Goal: Task Accomplishment & Management: Use online tool/utility

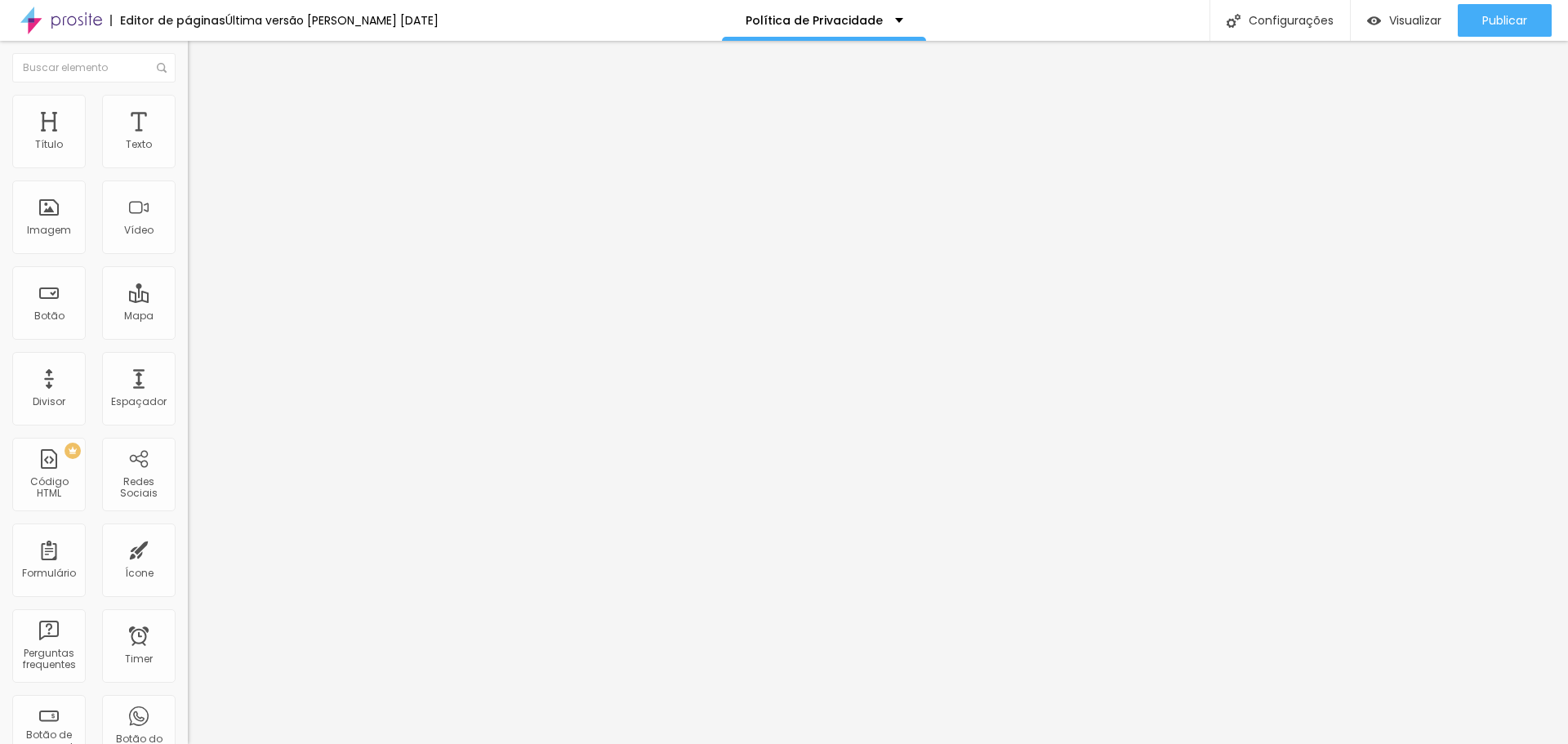
click at [188, 96] on li "Estilo" at bounding box center [282, 103] width 188 height 16
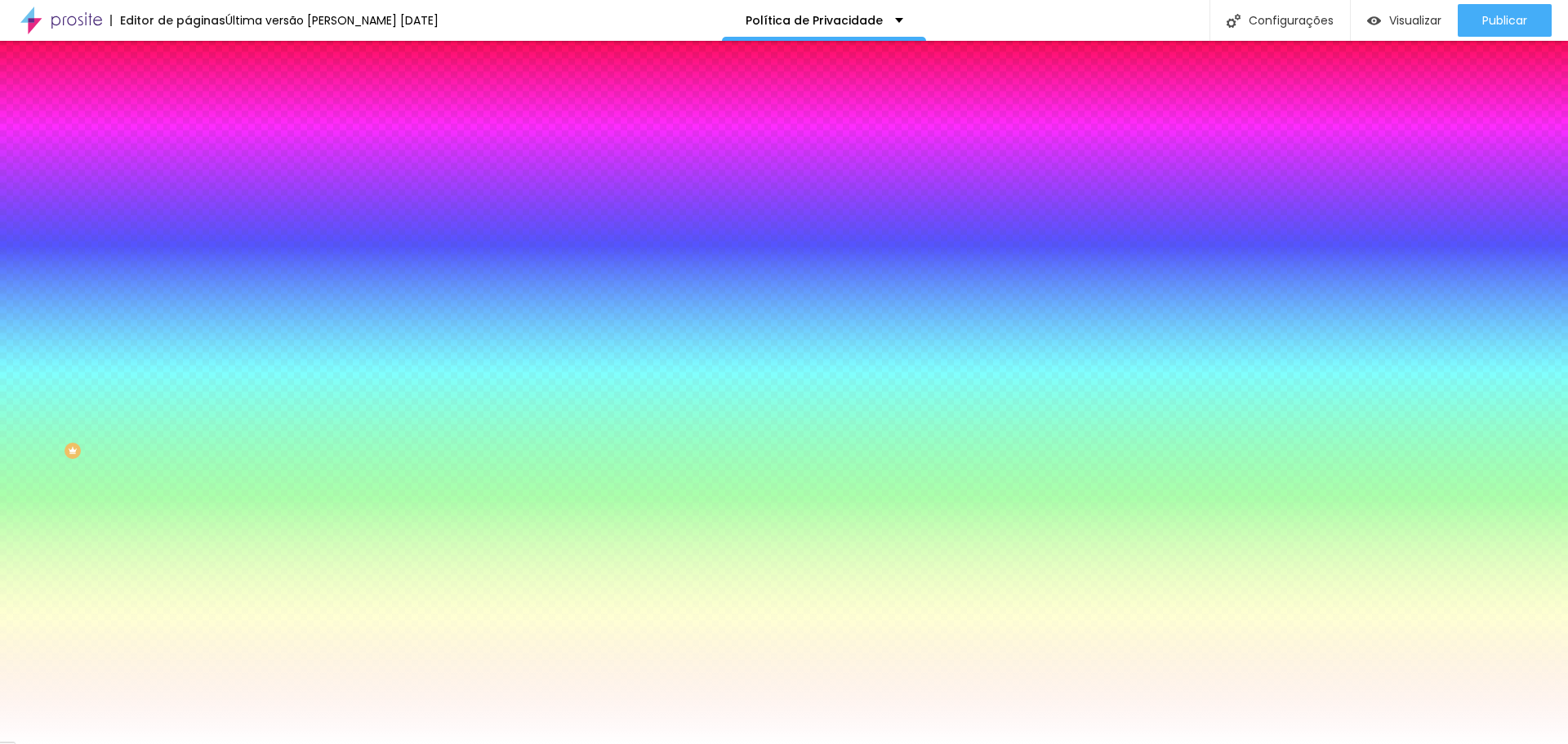
click at [188, 150] on span "Trocar imagem" at bounding box center [232, 143] width 89 height 14
click at [188, 170] on span "Nenhum" at bounding box center [209, 163] width 42 height 14
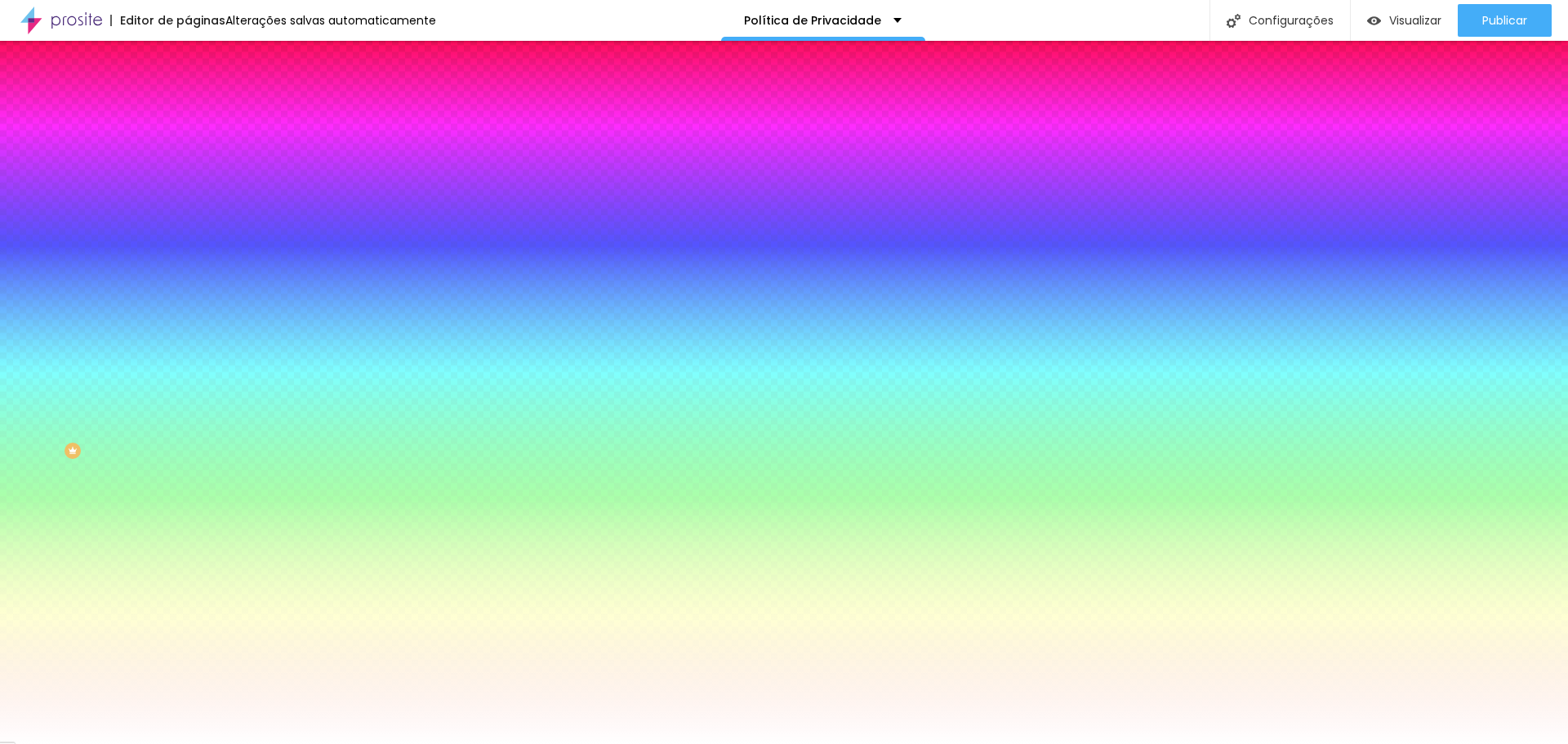
click at [188, 170] on span "Nenhum" at bounding box center [209, 163] width 42 height 14
click at [277, 147] on img at bounding box center [282, 142] width 10 height 10
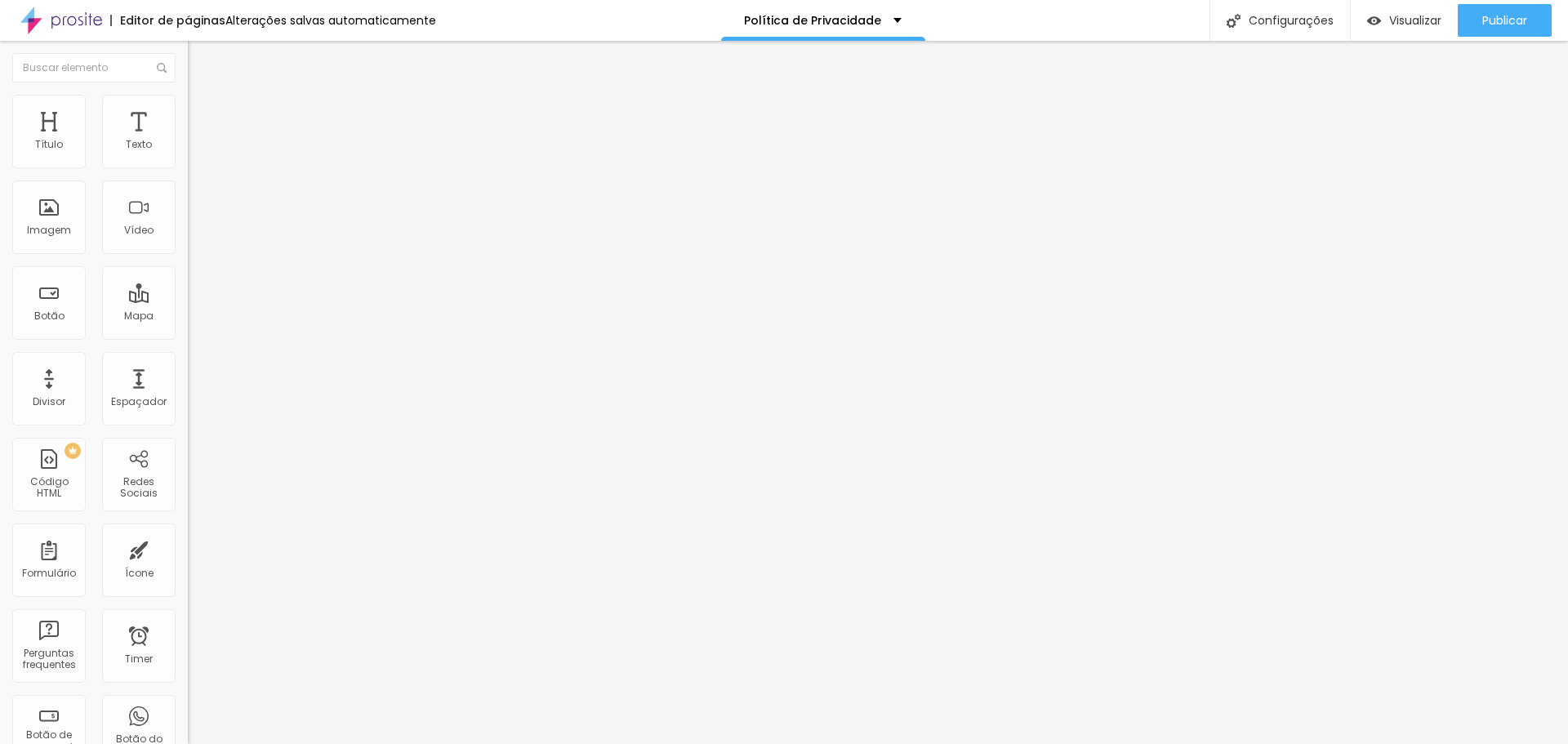
type input "0.8"
type input "1"
type input "1.1"
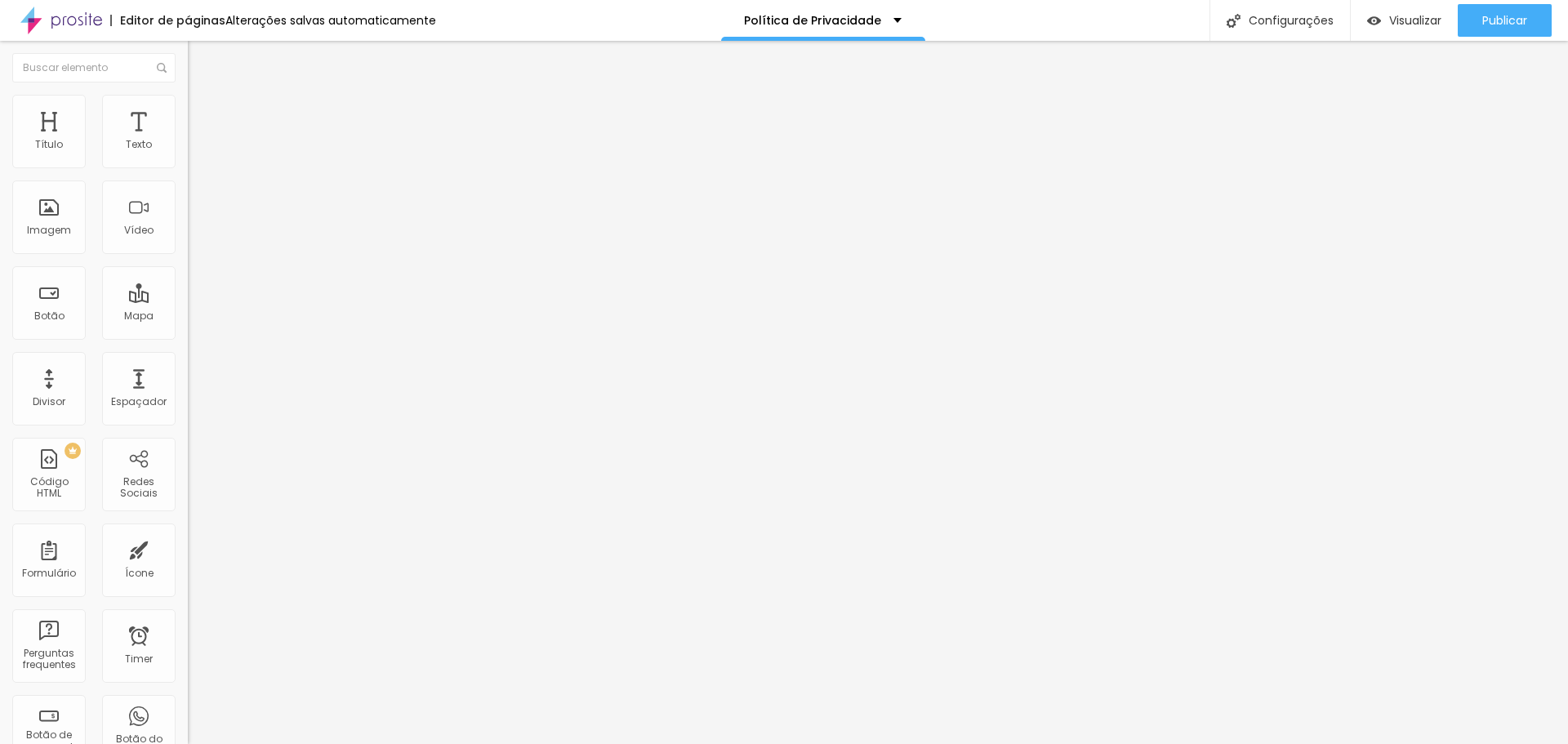
type input "1.1"
type input "1.3"
type input "1.5"
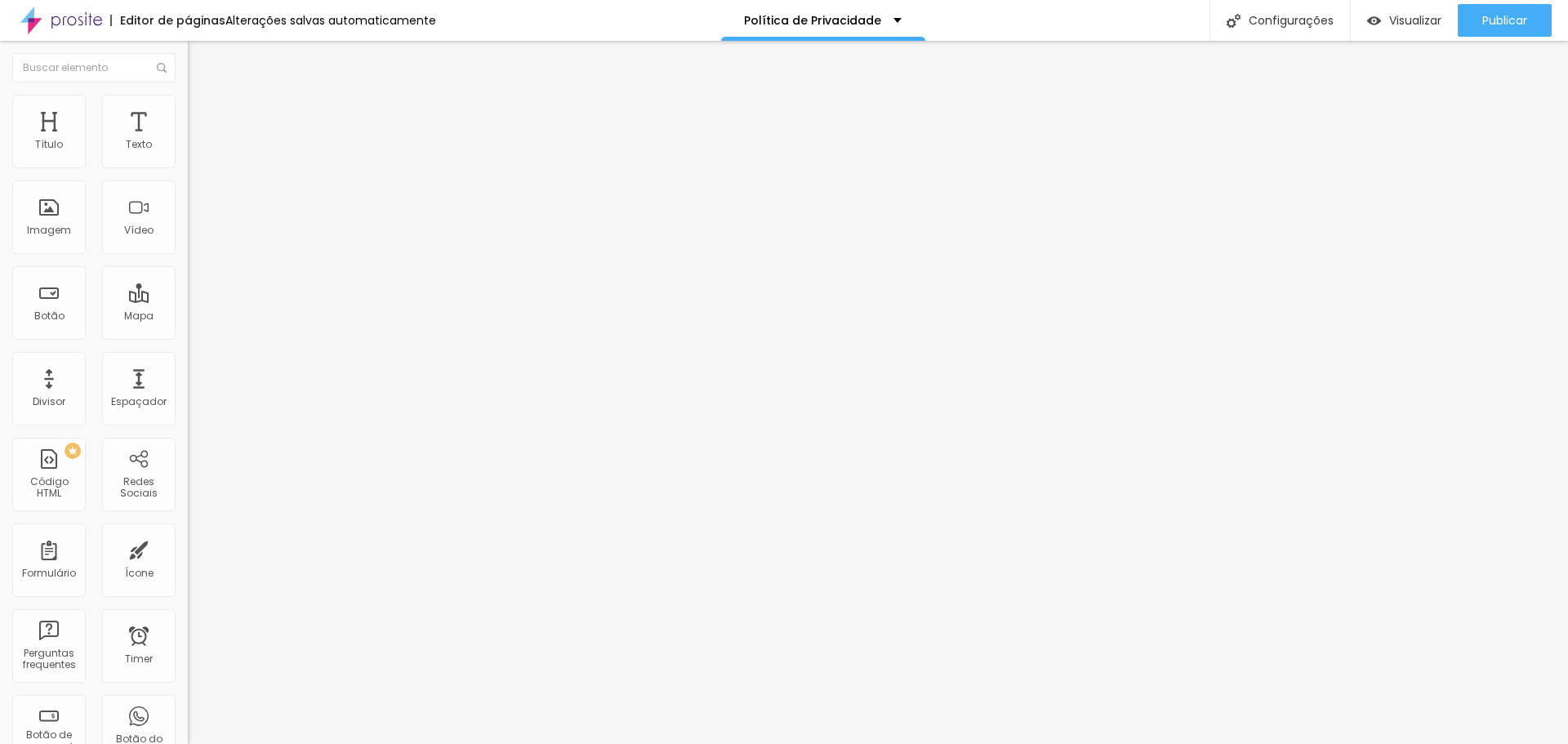
type input "1.6"
type input "1.8"
type input "2"
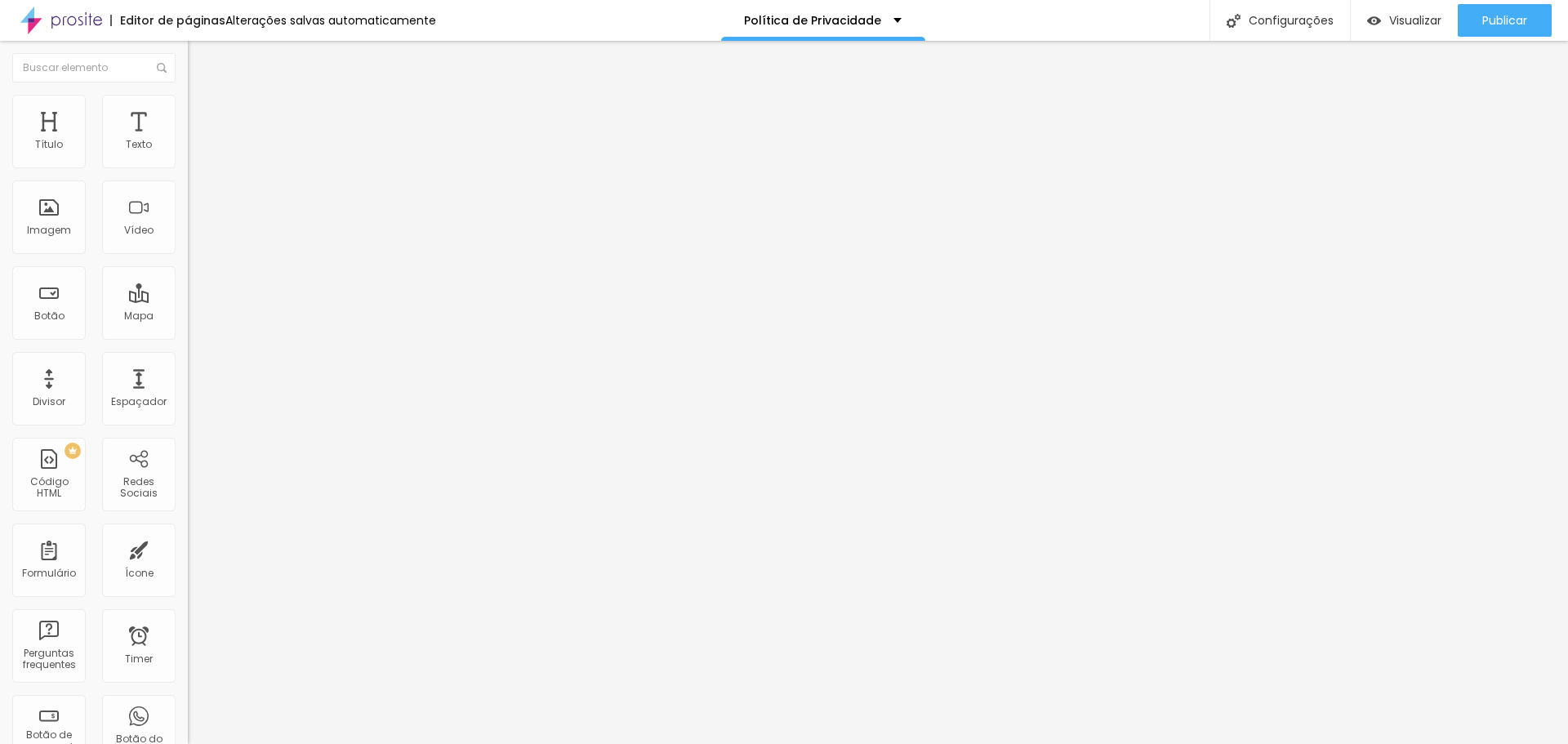
type input "2"
type input "2.1"
type input "2.3"
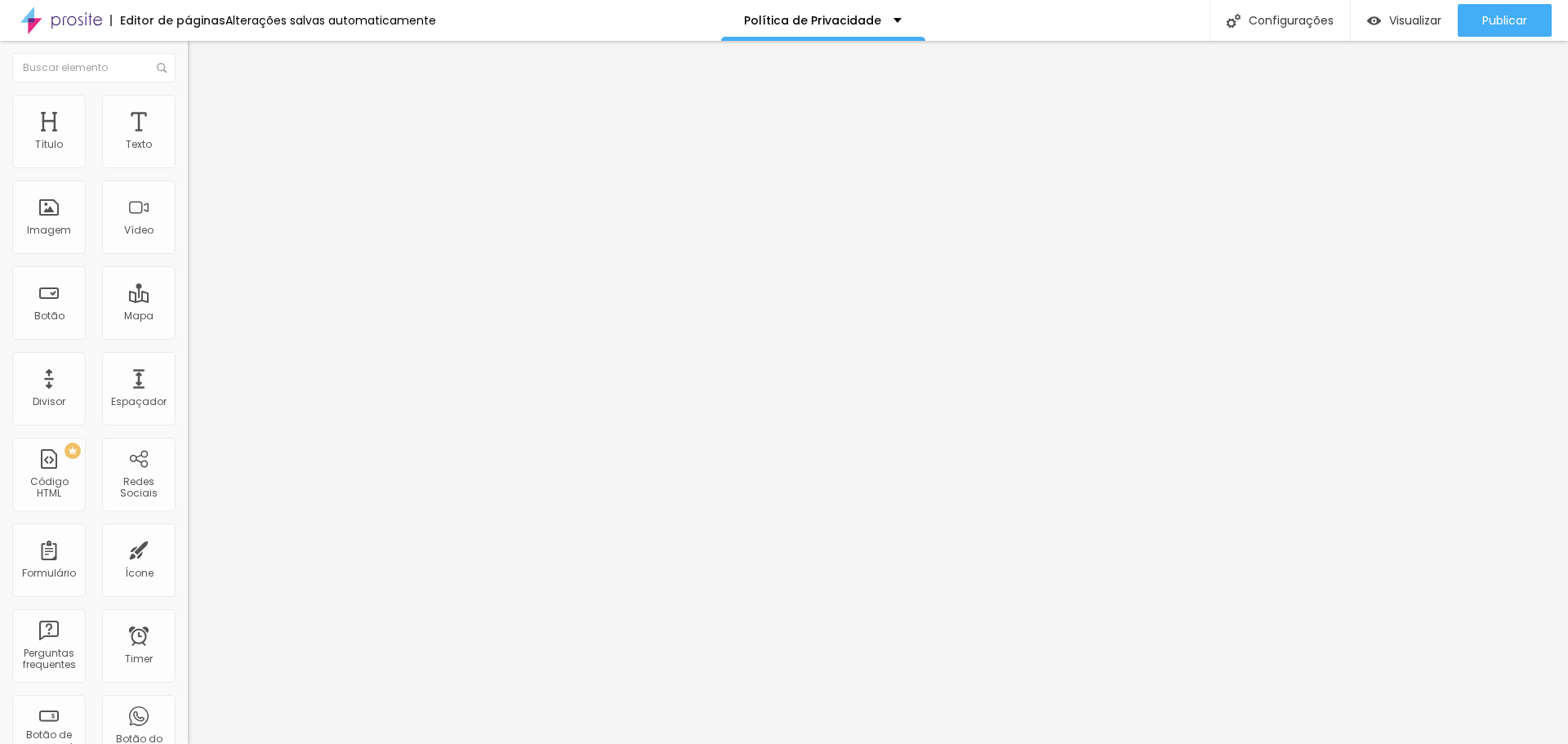
type input "2.5"
type input "2.3"
drag, startPoint x: 42, startPoint y: 375, endPoint x: 50, endPoint y: 376, distance: 8.1
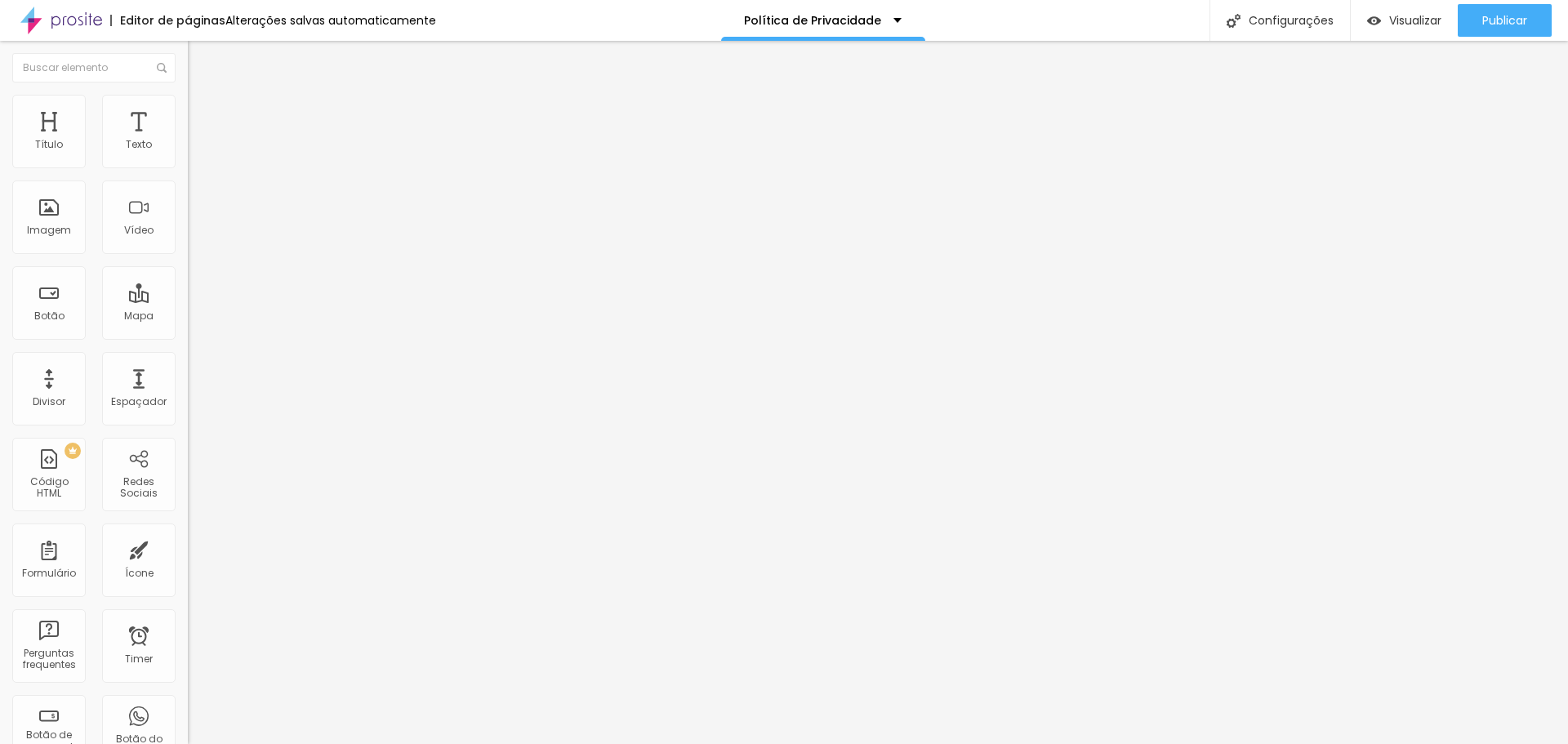
type input "2.3"
click at [188, 617] on input "range" at bounding box center [240, 623] width 105 height 13
type input "49"
type input "50"
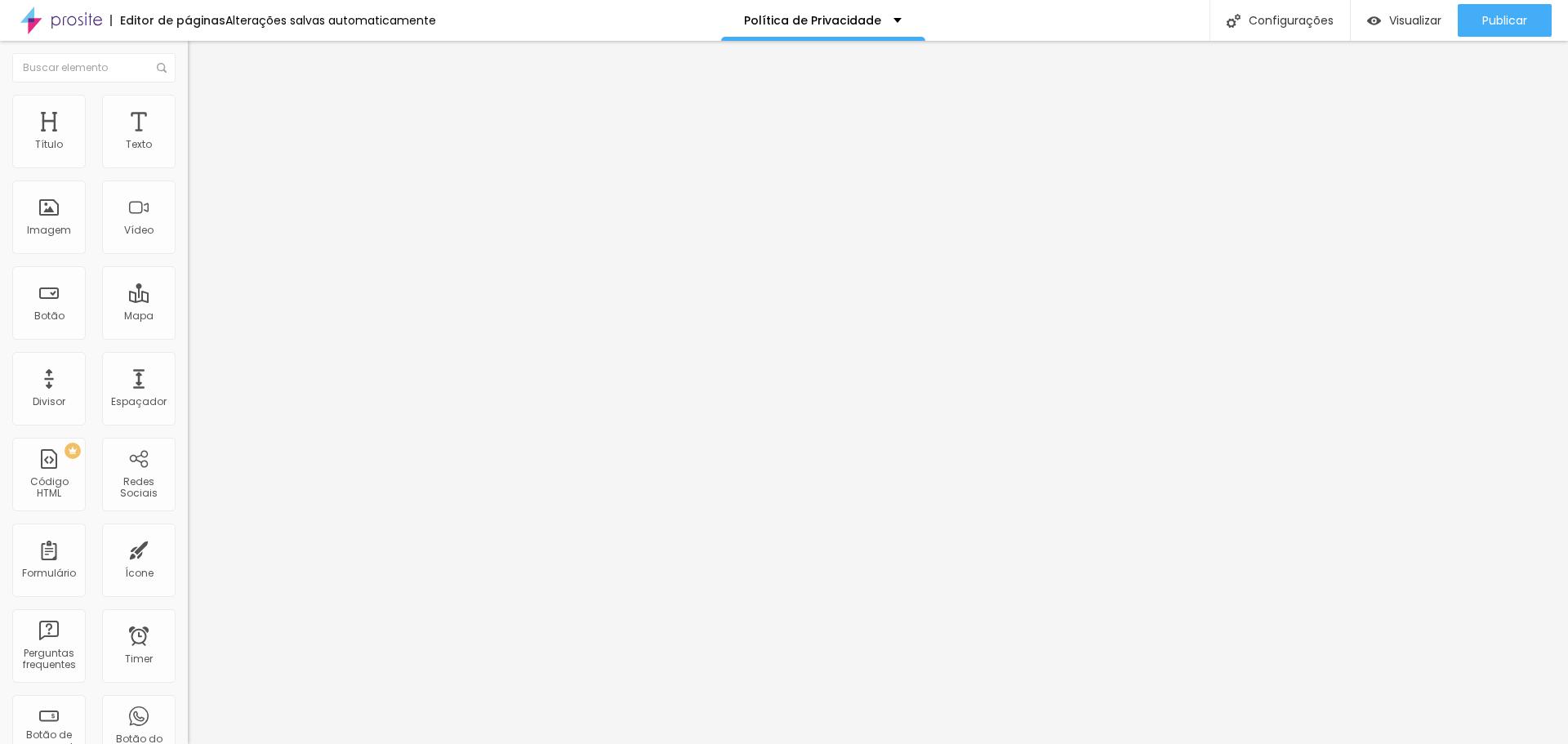
type input "50"
type input "51"
type input "52"
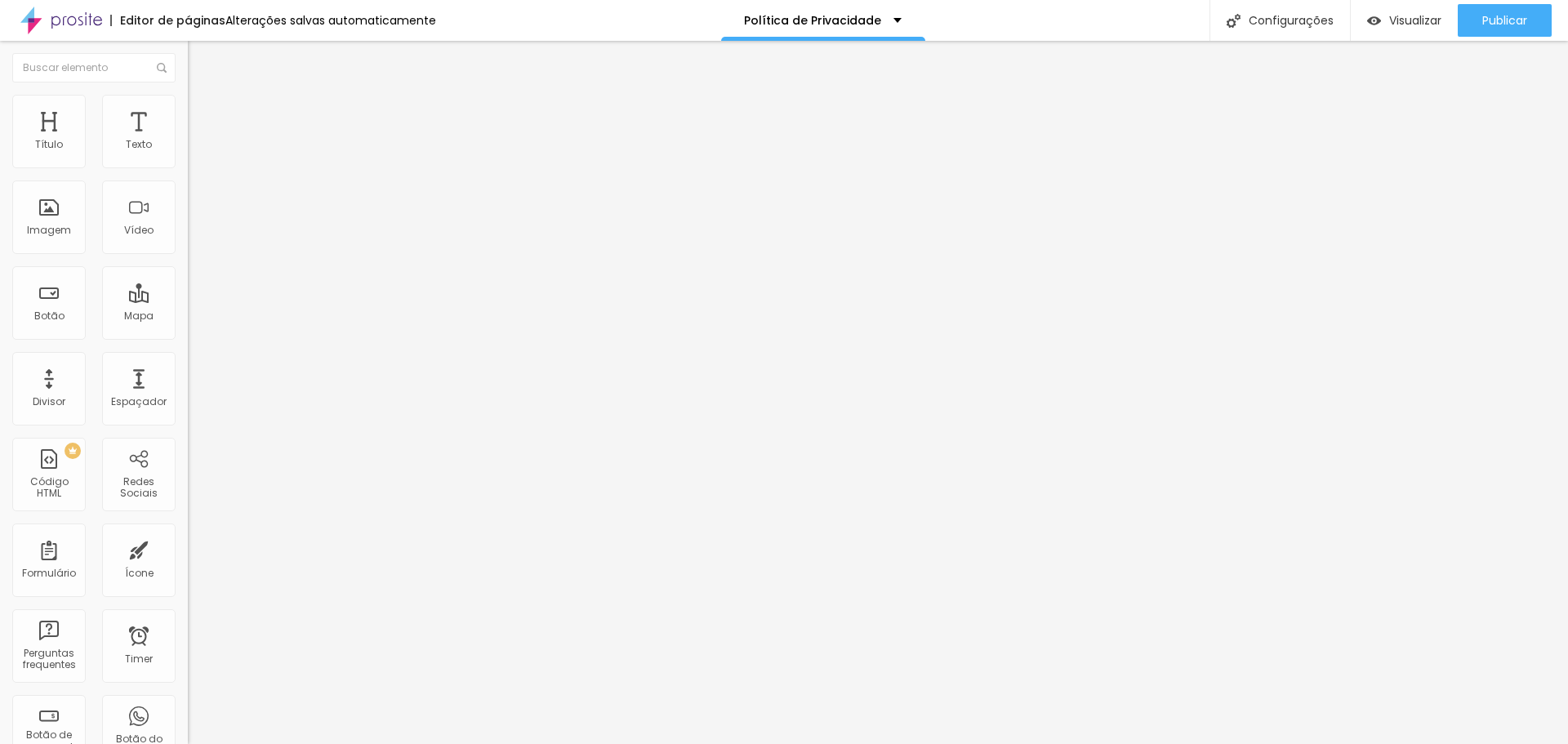
type input "53"
type input "54"
type input "56"
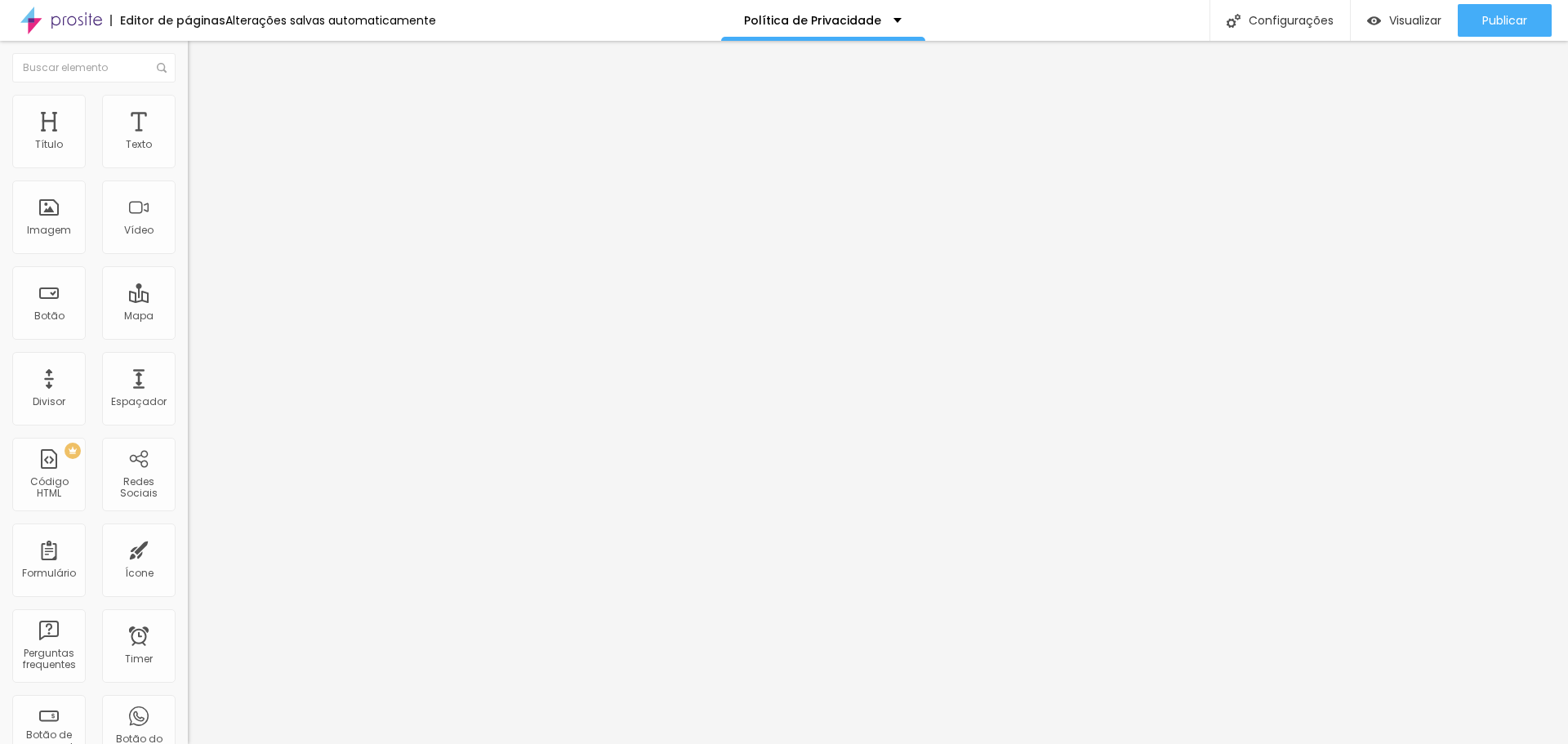
type input "56"
type input "57"
type input "58"
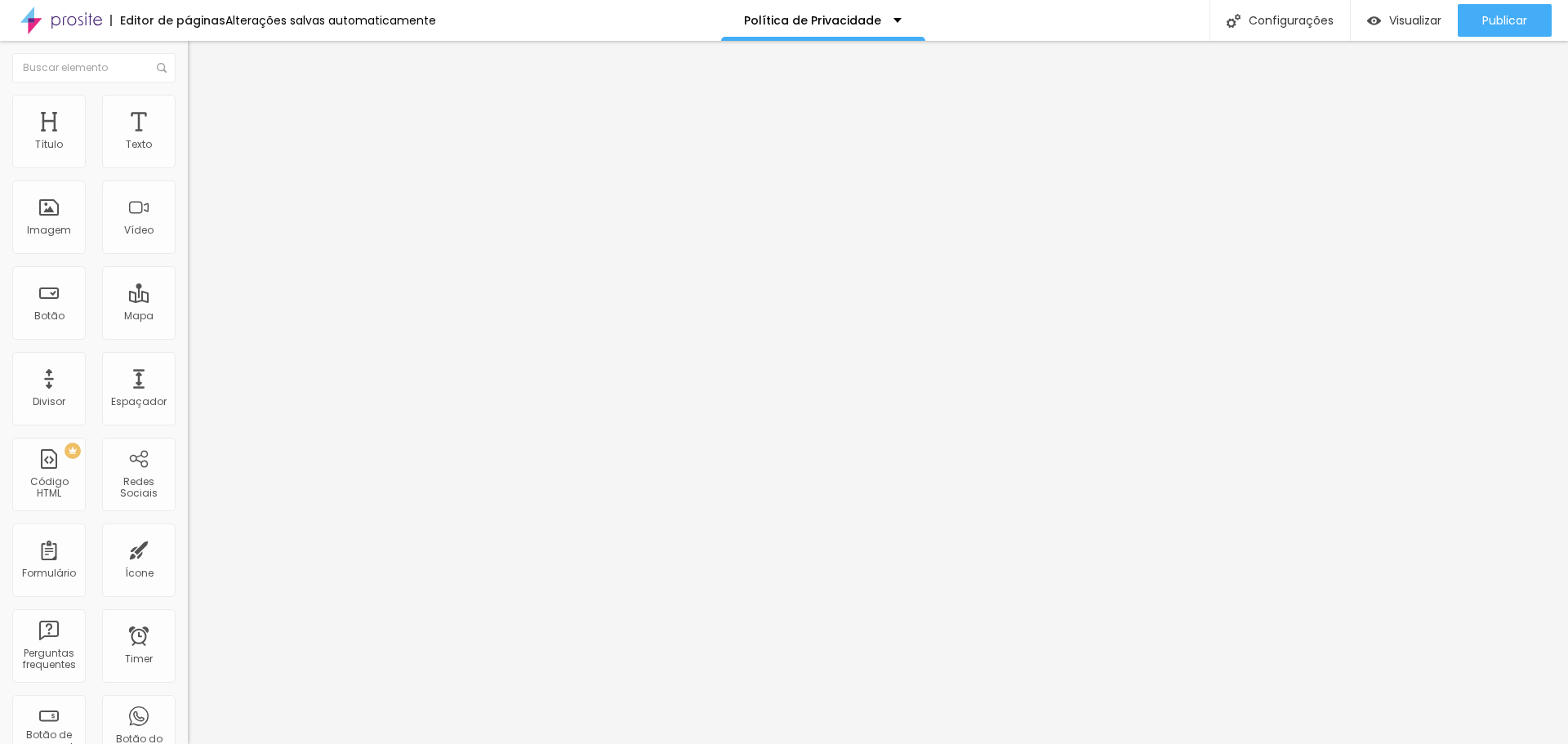
type input "59"
type input "60"
type input "61"
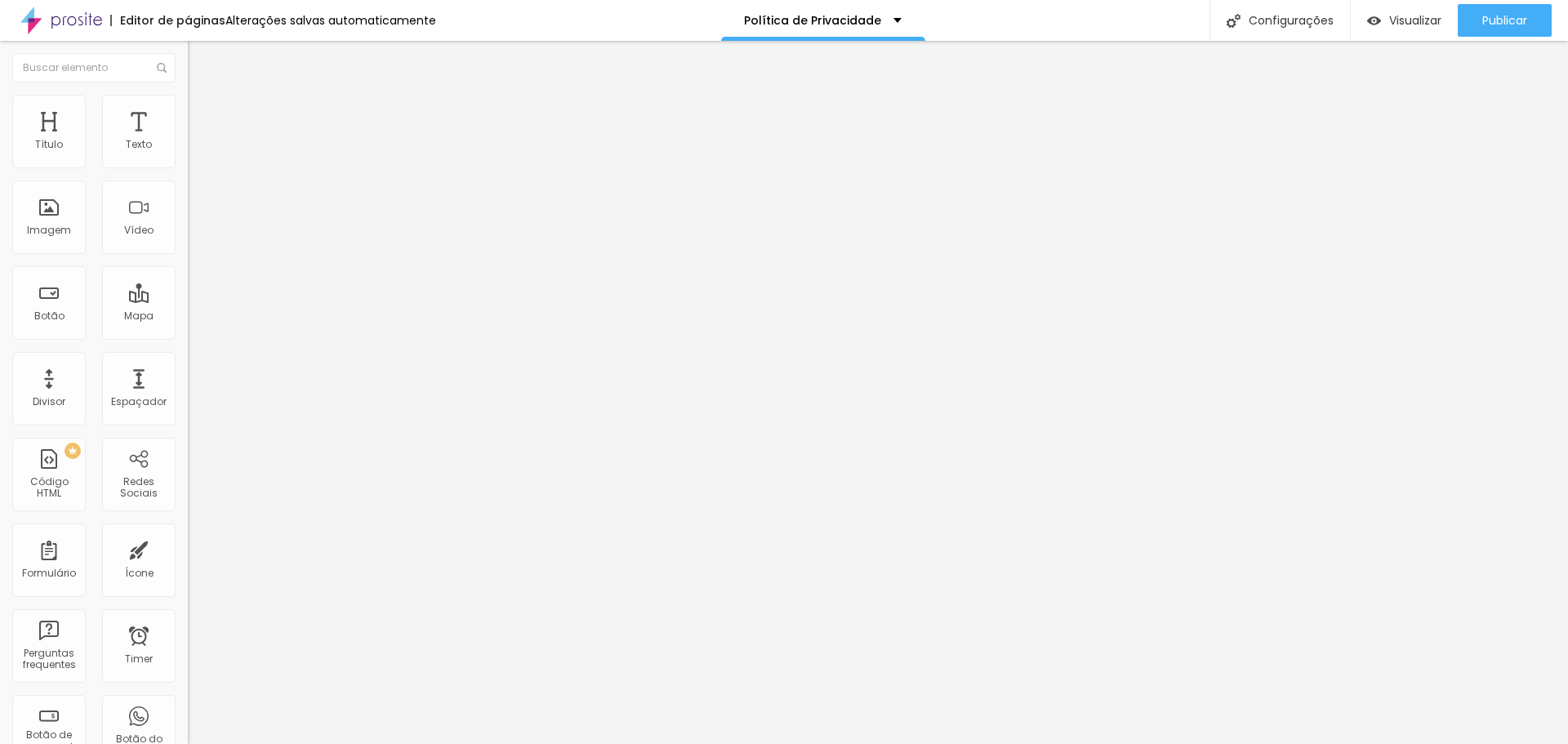
type input "61"
drag, startPoint x: 78, startPoint y: 346, endPoint x: 92, endPoint y: 351, distance: 14.9
type input "61"
click at [188, 385] on input "range" at bounding box center [240, 392] width 105 height 13
click at [1422, 24] on span "Visualizar" at bounding box center [1416, 20] width 52 height 13
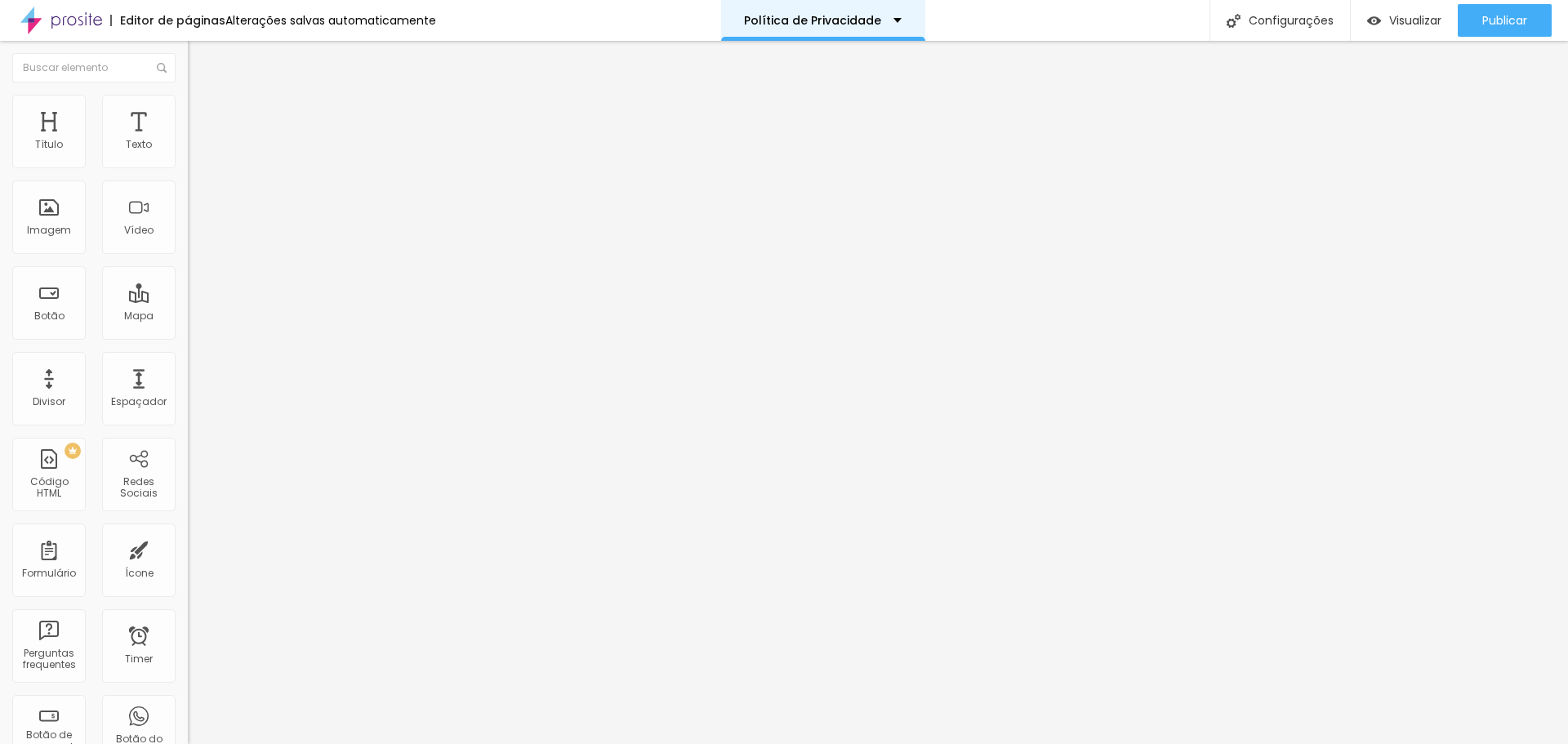
click at [896, 25] on div "Política de Privacidade" at bounding box center [824, 20] width 204 height 41
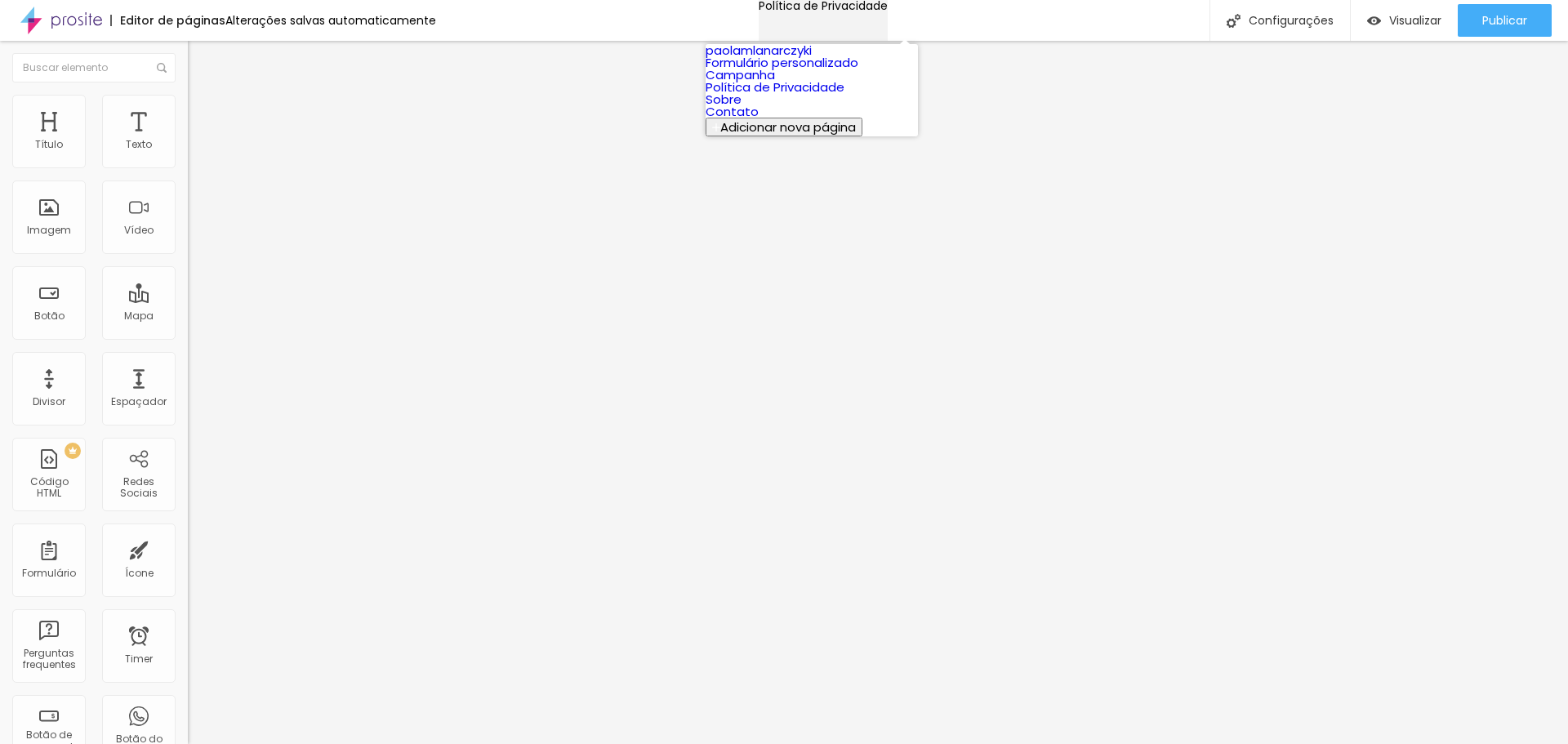
click at [888, 11] on div "Política de Privacidade" at bounding box center [824, 6] width 129 height 11
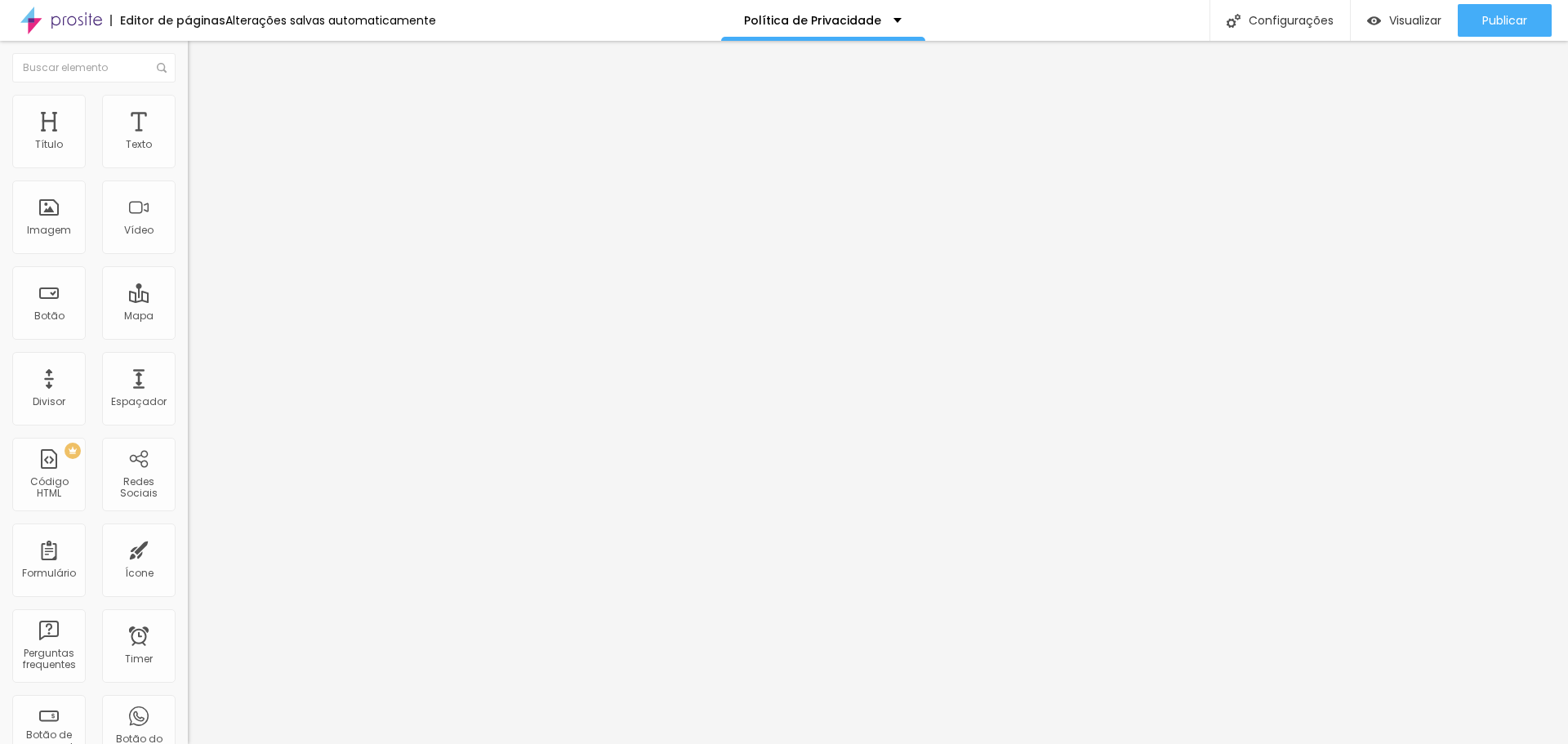
click at [188, 111] on li "Avançado" at bounding box center [282, 119] width 188 height 16
click at [188, 111] on li "Estilo" at bounding box center [282, 103] width 188 height 16
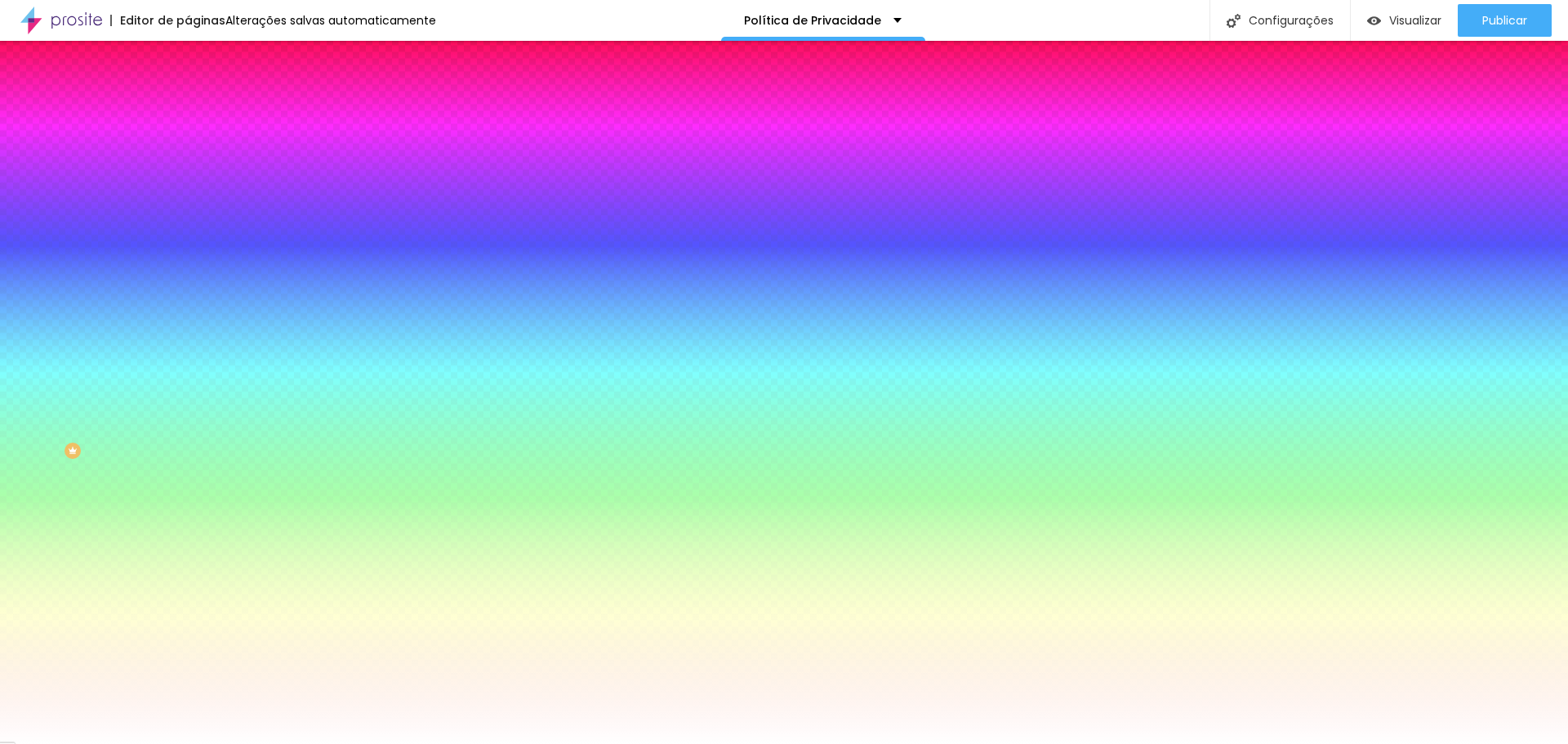
click at [203, 96] on span "Conteúdo" at bounding box center [228, 89] width 51 height 14
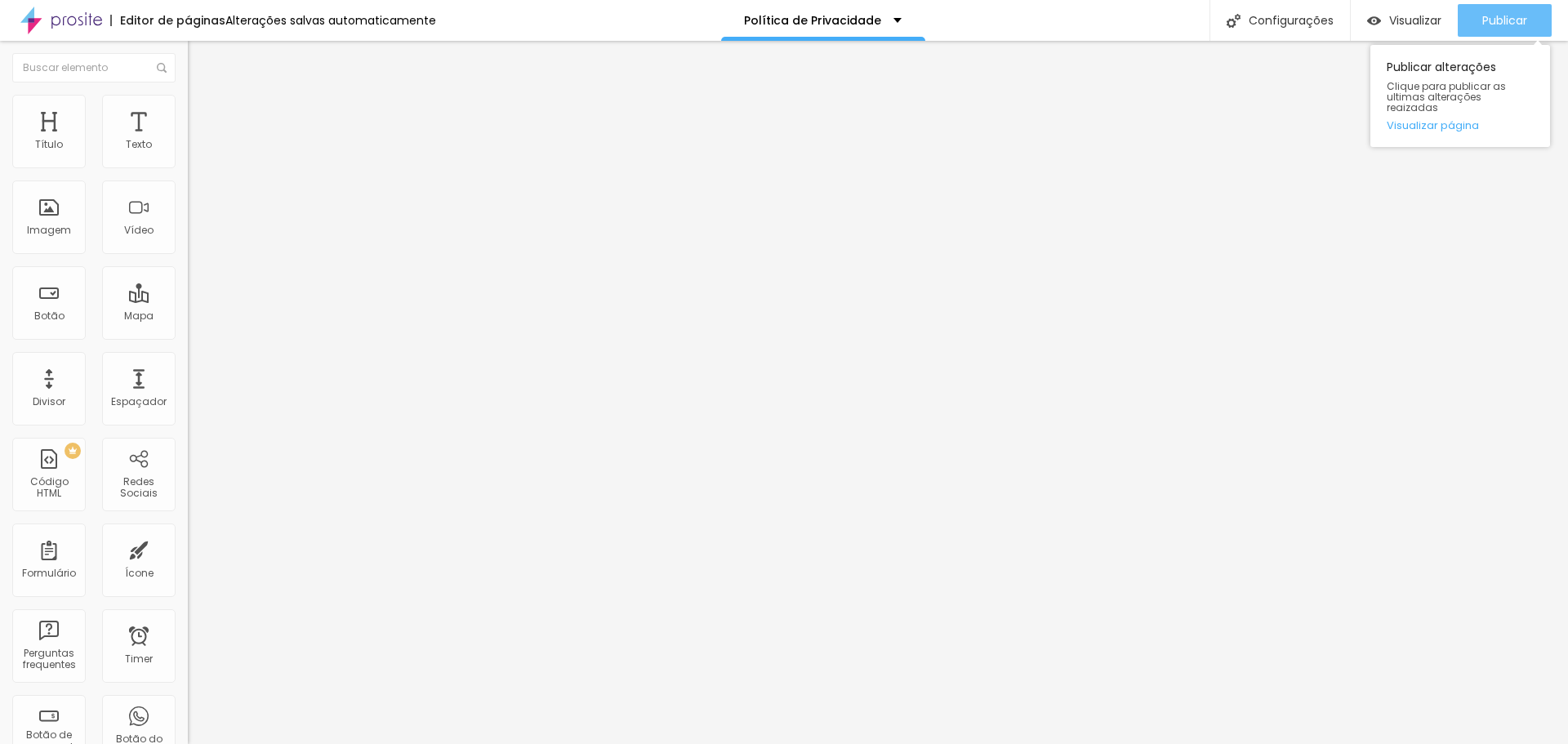
click at [1532, 22] on button "Publicar" at bounding box center [1505, 20] width 94 height 33
click at [188, 110] on ul "Conteúdo Estilo Avançado" at bounding box center [282, 103] width 188 height 49
click at [188, 111] on li "Avançado" at bounding box center [282, 119] width 188 height 16
click at [188, 108] on li "Estilo" at bounding box center [282, 103] width 188 height 16
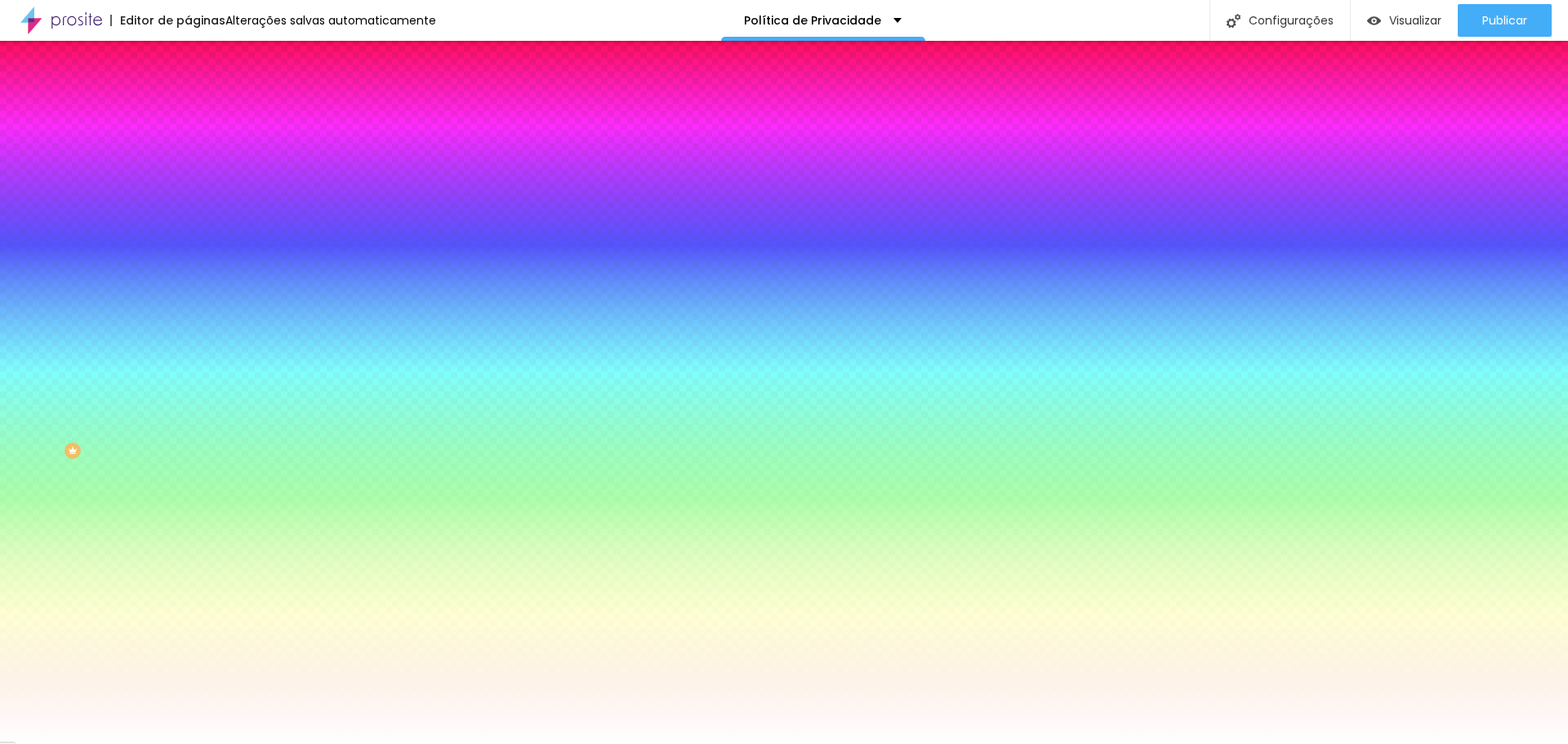
click at [188, 95] on li "Conteúdo" at bounding box center [282, 87] width 188 height 16
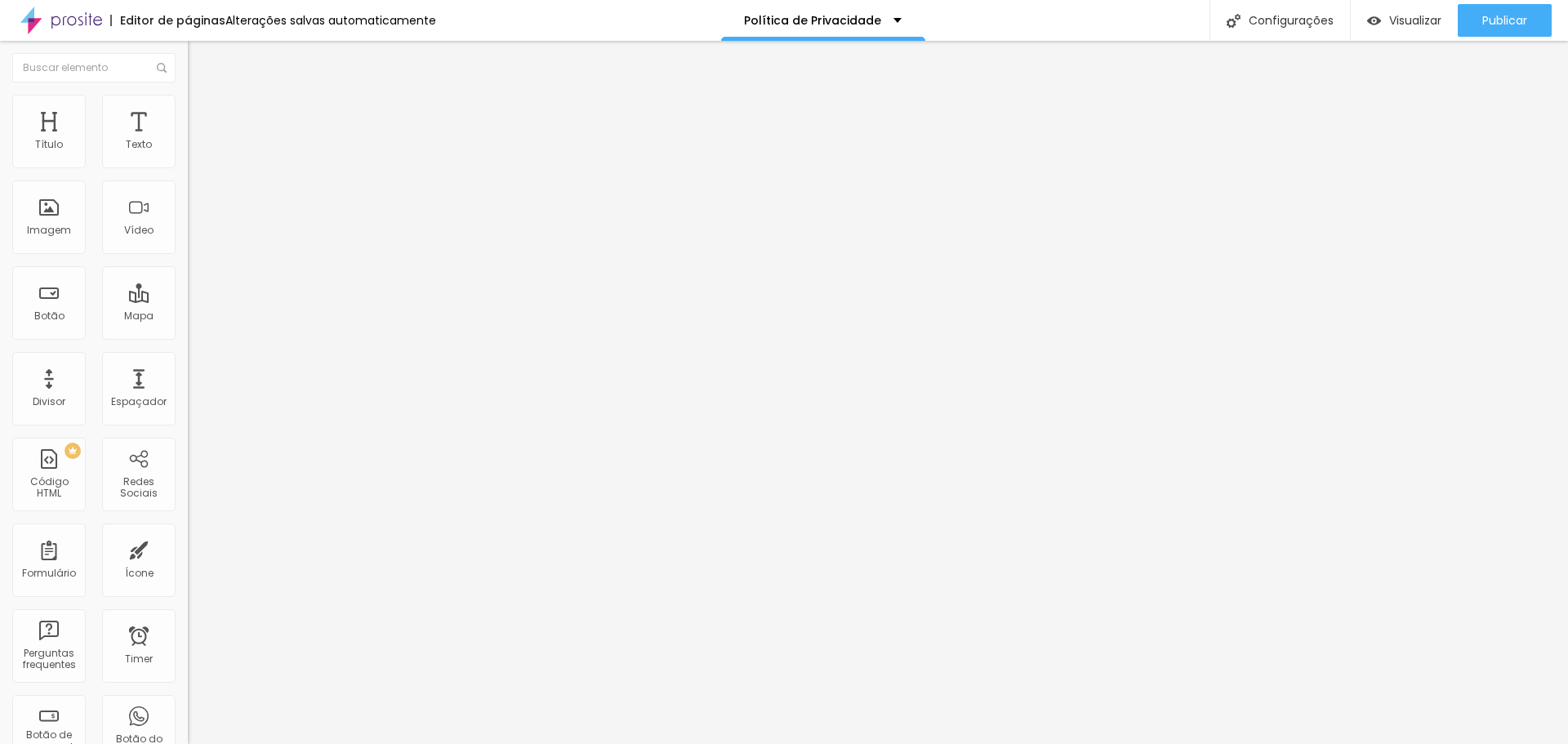
click at [188, 101] on li "Estilo" at bounding box center [282, 103] width 188 height 16
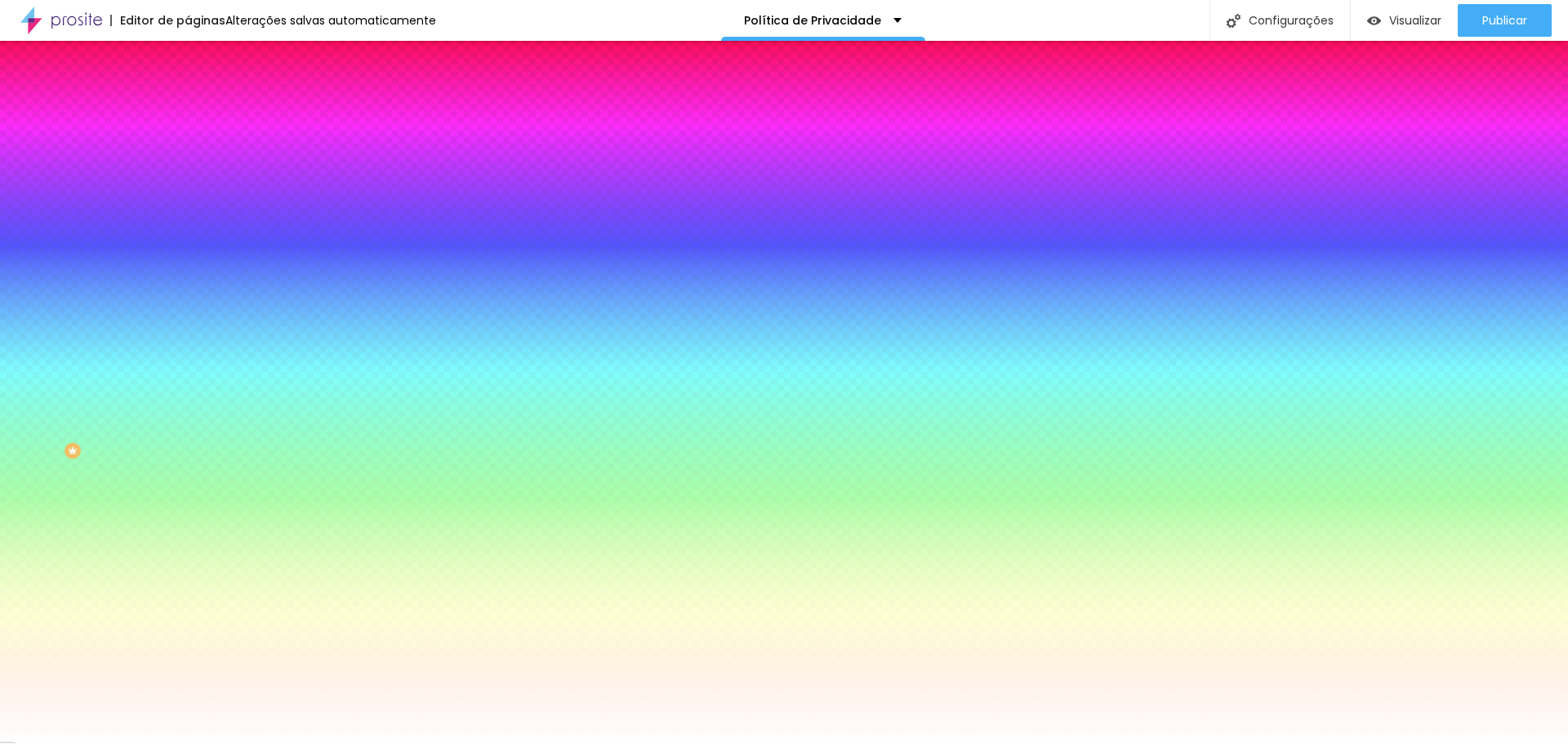
click at [188, 111] on li "Avançado" at bounding box center [282, 119] width 188 height 16
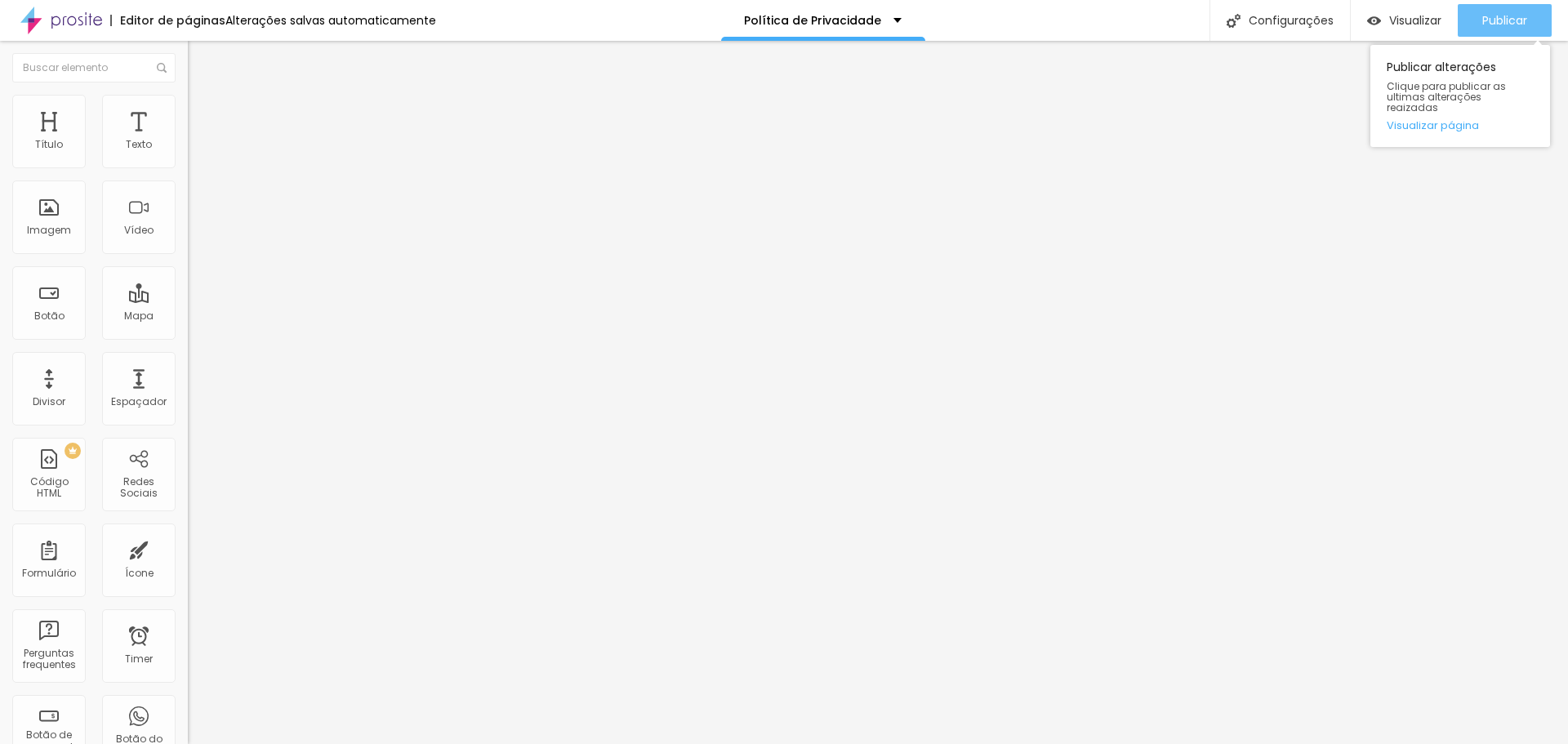
click at [1508, 22] on span "Publicar" at bounding box center [1504, 20] width 45 height 13
click at [1409, 28] on div "Visualizar" at bounding box center [1405, 20] width 74 height 33
